Goal: Task Accomplishment & Management: Manage account settings

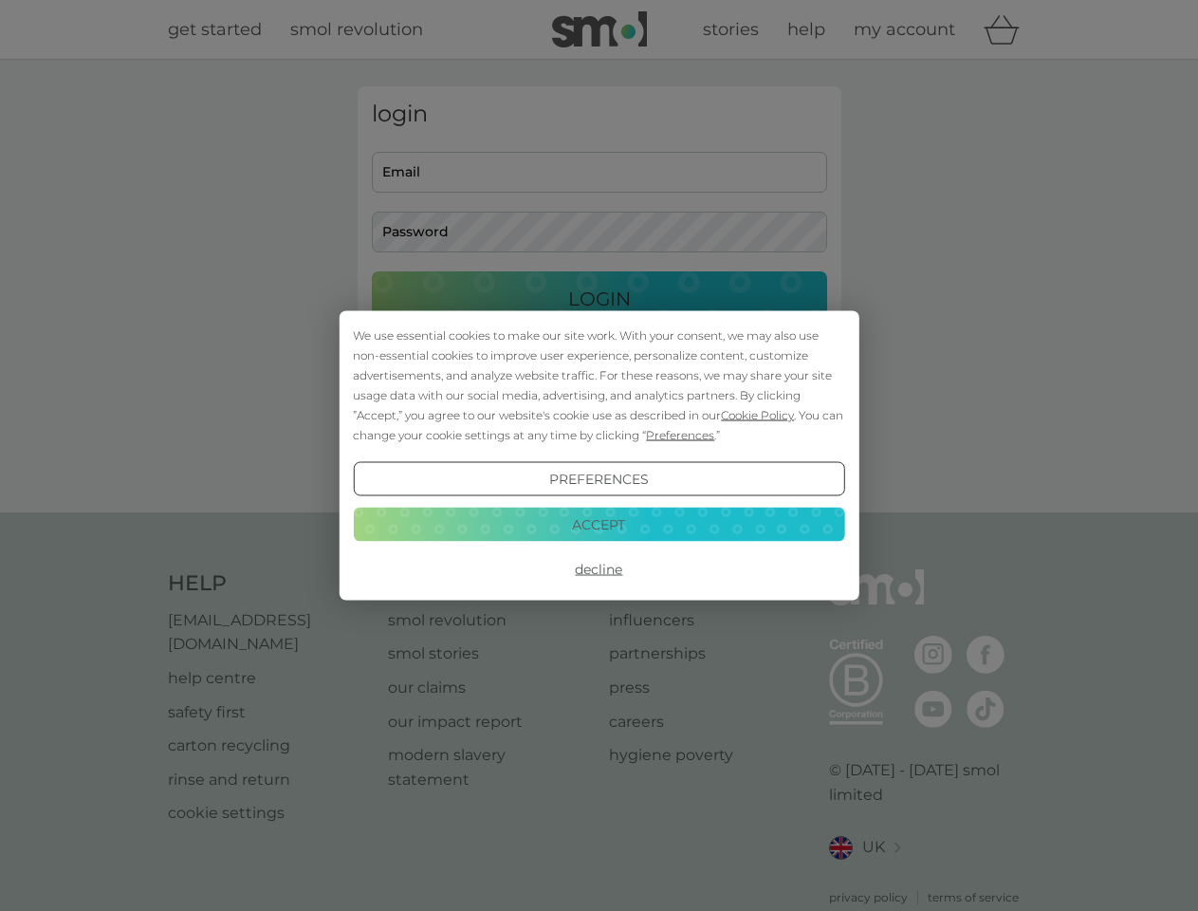
click at [758, 415] on span "Cookie Policy" at bounding box center [757, 415] width 73 height 14
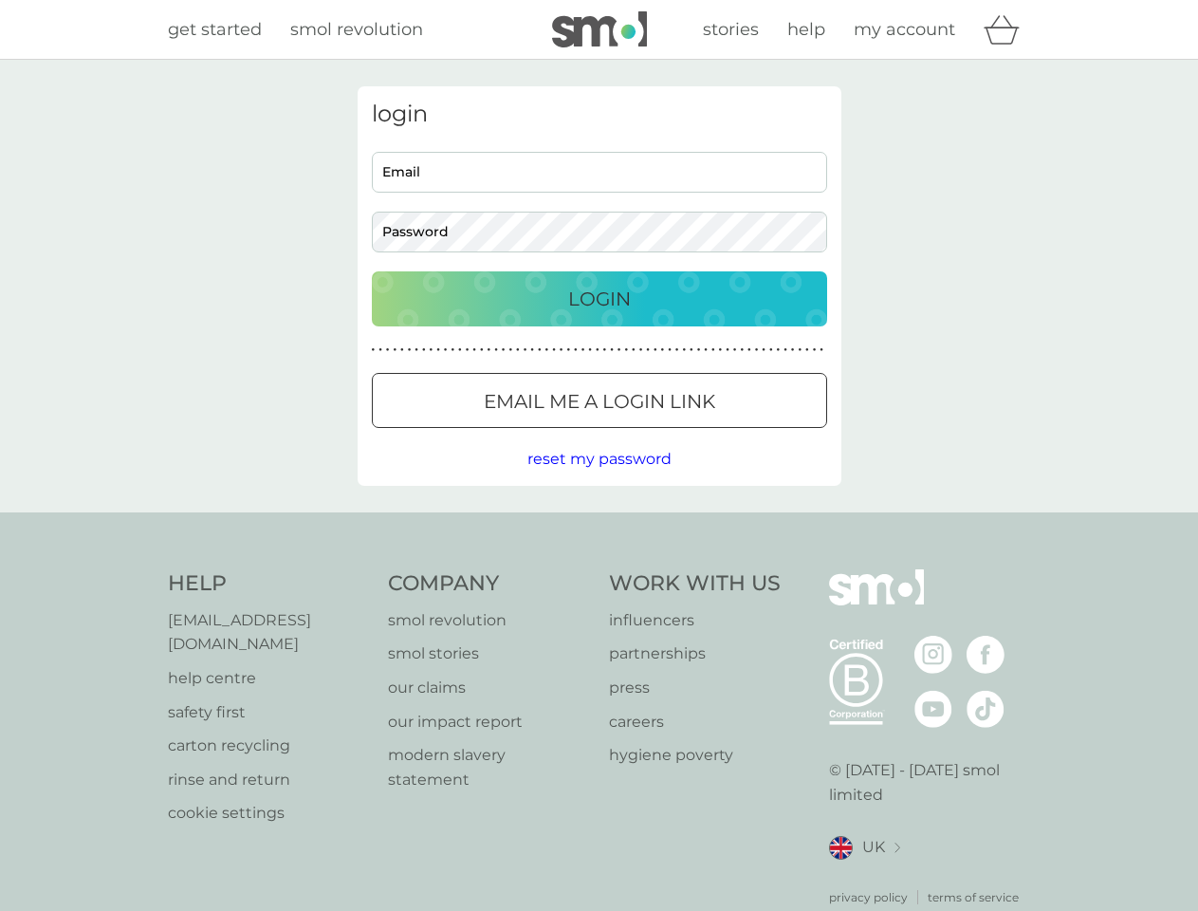
click at [678, 434] on div "login Email Password Login ● ● ● ● ● ● ● ● ● ● ● ● ● ● ● ● ● ● ● ● ● ● ● ● ● ● …" at bounding box center [600, 285] width 484 height 399
click at [599, 479] on div "login Email Password Login ● ● ● ● ● ● ● ● ● ● ● ● ● ● ● ● ● ● ● ● ● ● ● ● ● ● …" at bounding box center [600, 285] width 484 height 399
click at [599, 569] on div "Help [EMAIL_ADDRESS][DOMAIN_NAME] help centre safety first carton recycling rin…" at bounding box center [599, 737] width 863 height 337
click at [599, 524] on div "Help [EMAIL_ADDRESS][DOMAIN_NAME] help centre safety first carton recycling rin…" at bounding box center [599, 737] width 1198 height 451
